Goal: Task Accomplishment & Management: Manage account settings

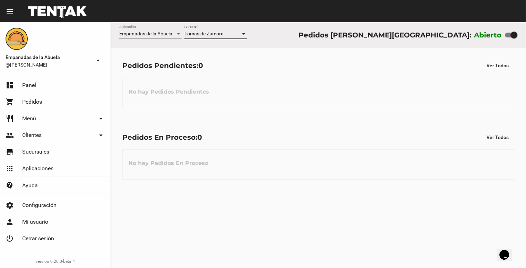
click at [245, 35] on div at bounding box center [244, 34] width 6 height 6
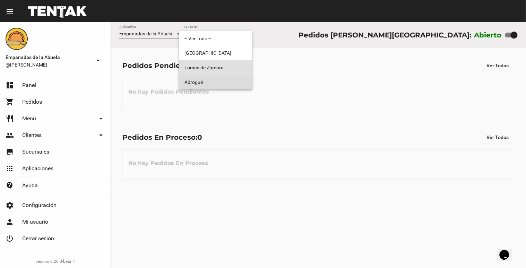
click at [235, 81] on span "Adrogué" at bounding box center [216, 82] width 62 height 15
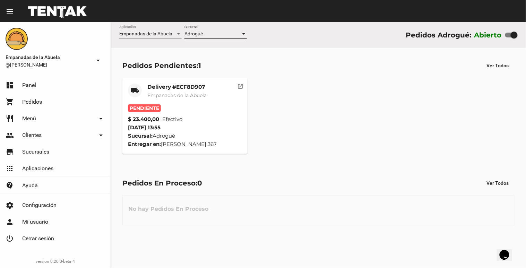
click at [244, 33] on div at bounding box center [243, 34] width 3 height 2
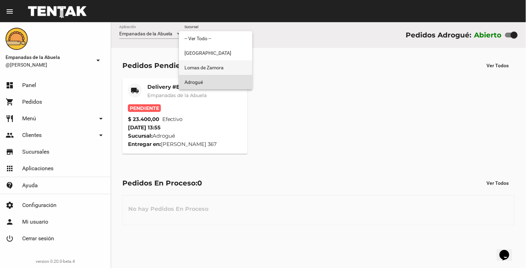
click at [223, 70] on span "Lomas de Zamora" at bounding box center [216, 67] width 62 height 15
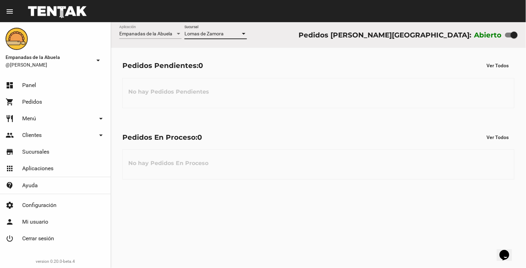
click at [244, 34] on div at bounding box center [243, 34] width 3 height 2
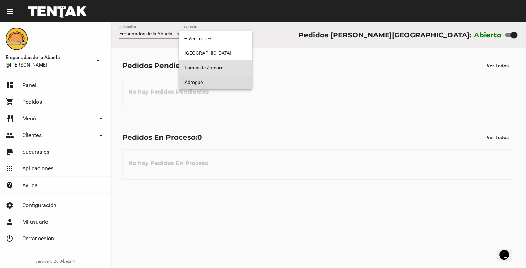
click at [227, 78] on span "Adrogué" at bounding box center [216, 82] width 62 height 15
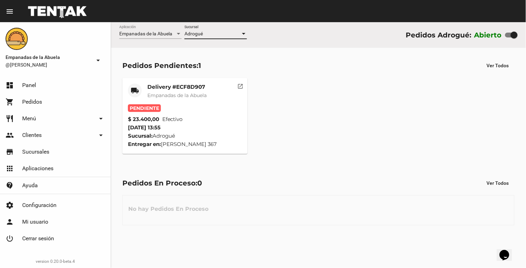
click at [243, 34] on div at bounding box center [243, 34] width 3 height 2
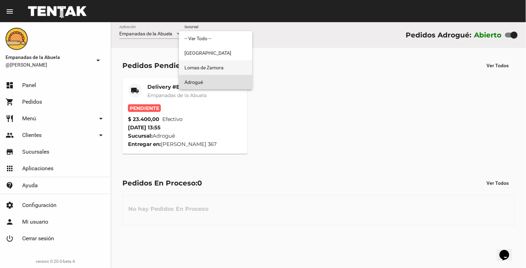
click at [235, 66] on span "Lomas de Zamora" at bounding box center [216, 67] width 62 height 15
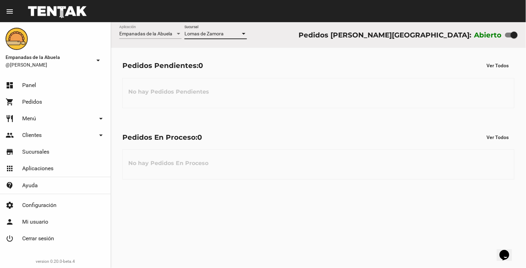
click at [244, 34] on div at bounding box center [243, 34] width 3 height 2
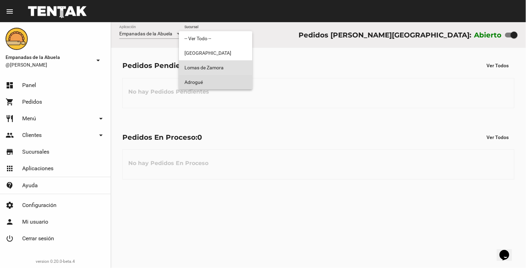
click at [223, 82] on span "Adrogué" at bounding box center [216, 82] width 62 height 15
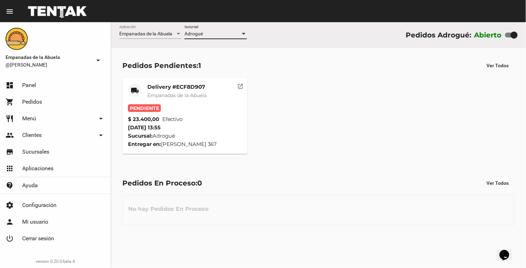
click at [244, 33] on div at bounding box center [243, 34] width 3 height 2
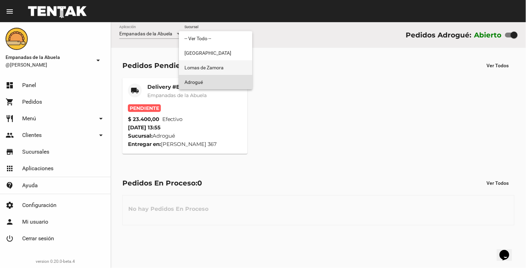
click at [226, 69] on span "Lomas de Zamora" at bounding box center [216, 67] width 62 height 15
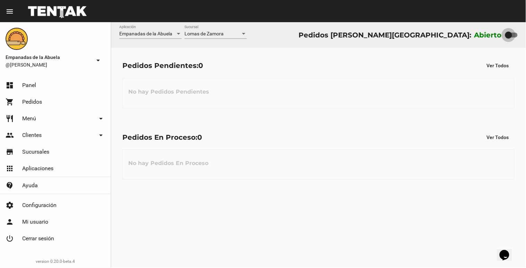
drag, startPoint x: 513, startPoint y: 34, endPoint x: 470, endPoint y: 35, distance: 43.0
click at [470, 35] on div "Pedidos [PERSON_NAME]: Abierto" at bounding box center [408, 34] width 219 height 11
checkbox input "false"
